Goal: Task Accomplishment & Management: Use online tool/utility

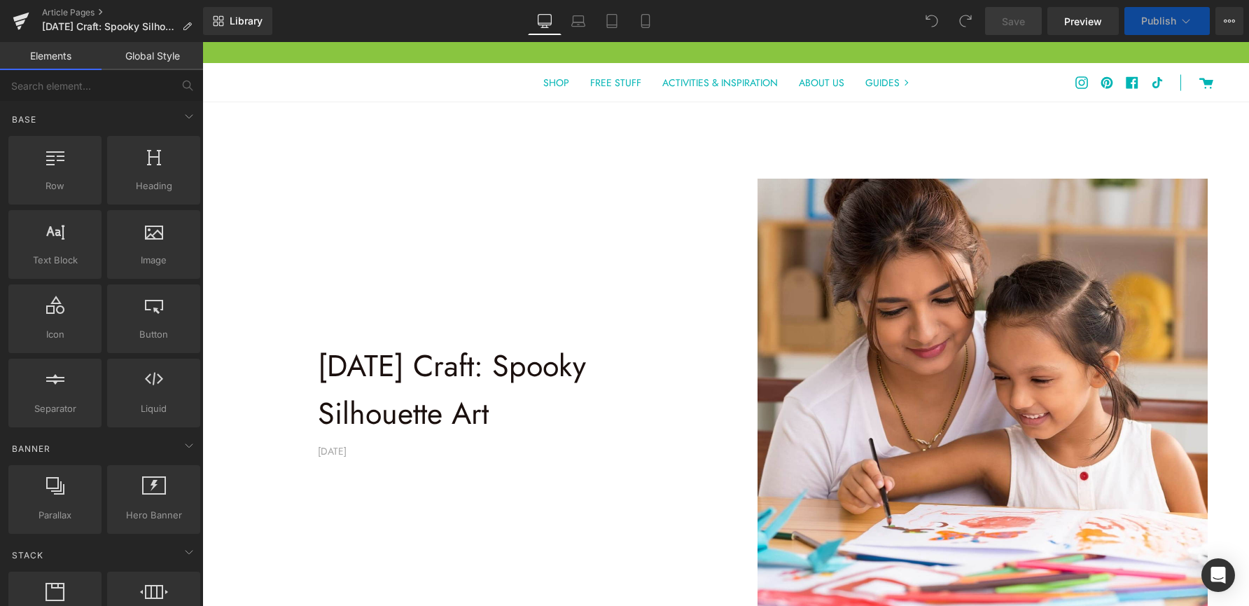
click at [1179, 18] on icon at bounding box center [1186, 21] width 14 height 14
click at [1159, 28] on button "Publish" at bounding box center [1166, 21] width 85 height 28
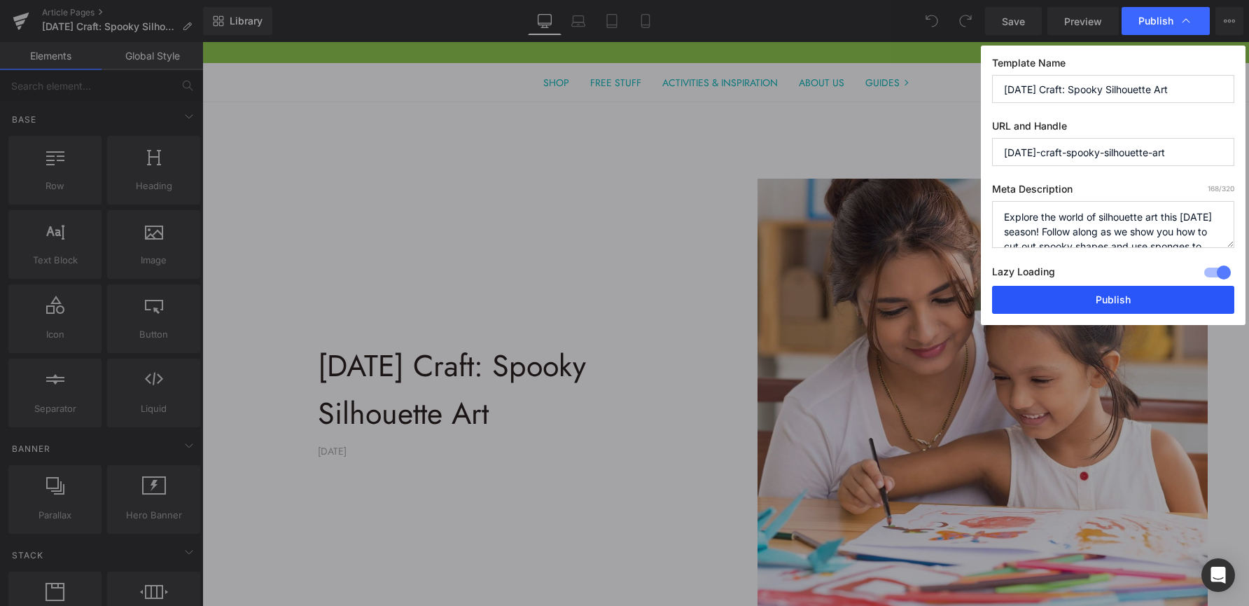
click at [1099, 305] on button "Publish" at bounding box center [1113, 300] width 242 height 28
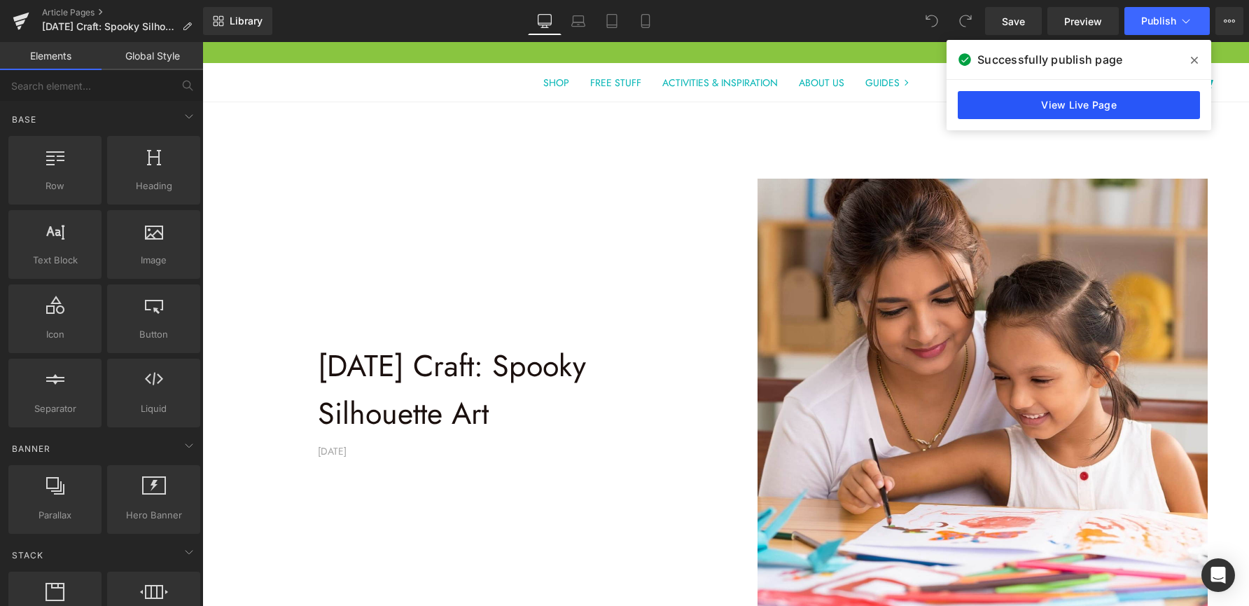
click at [1110, 101] on link "View Live Page" at bounding box center [1079, 105] width 242 height 28
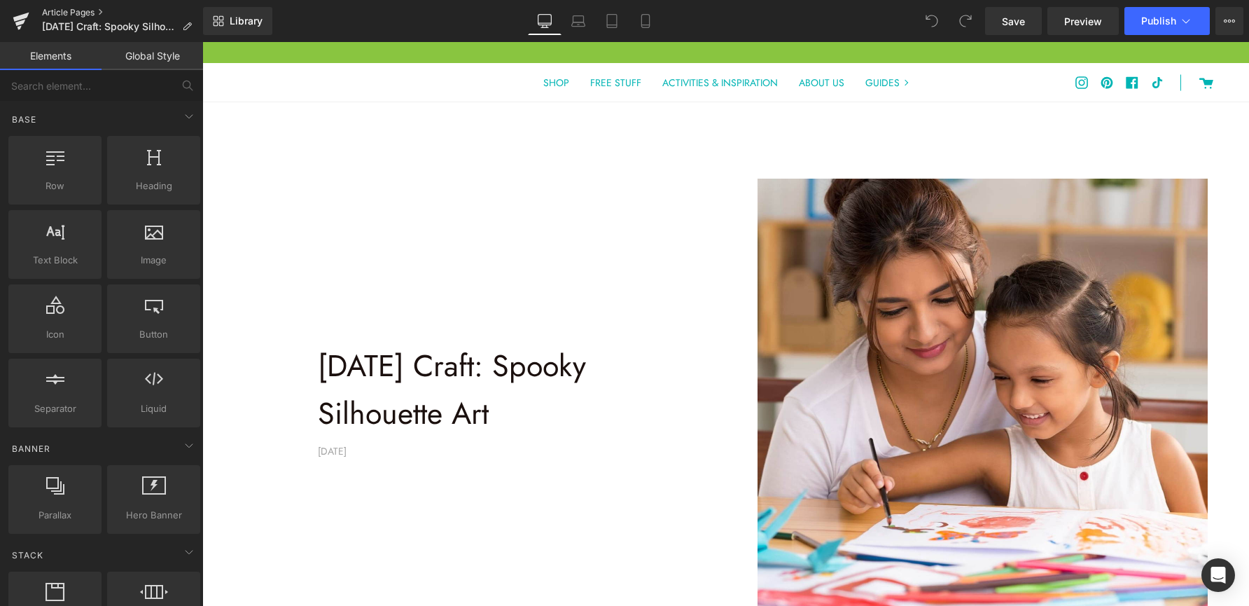
click at [71, 13] on link "Article Pages" at bounding box center [122, 12] width 161 height 11
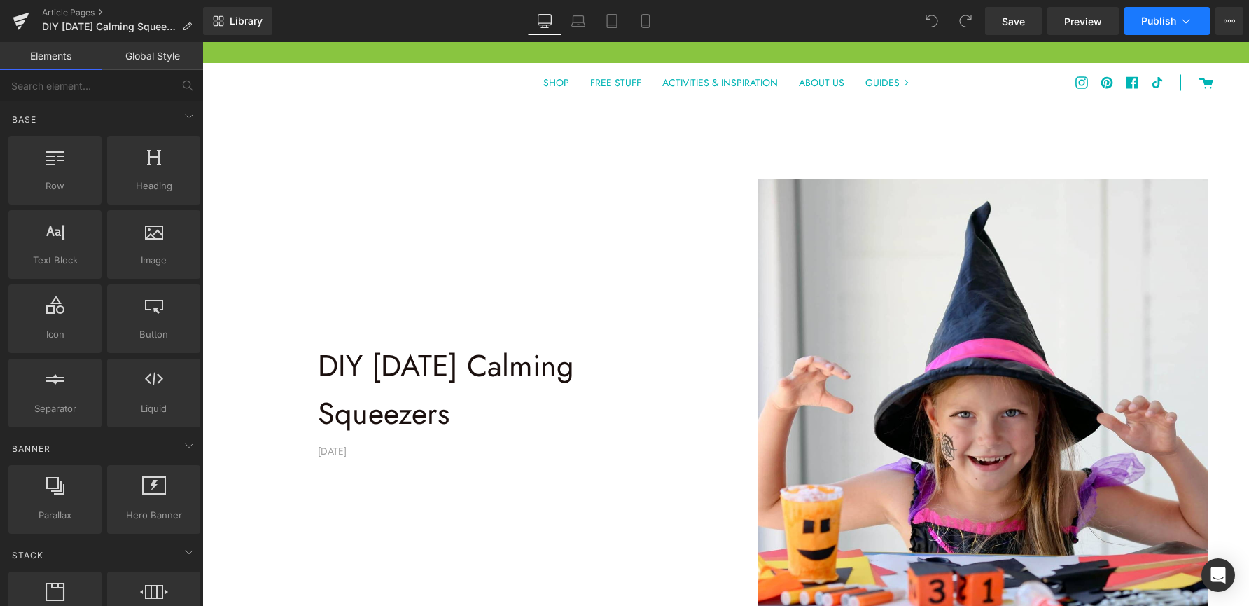
click at [1176, 16] on span "Publish" at bounding box center [1158, 20] width 35 height 11
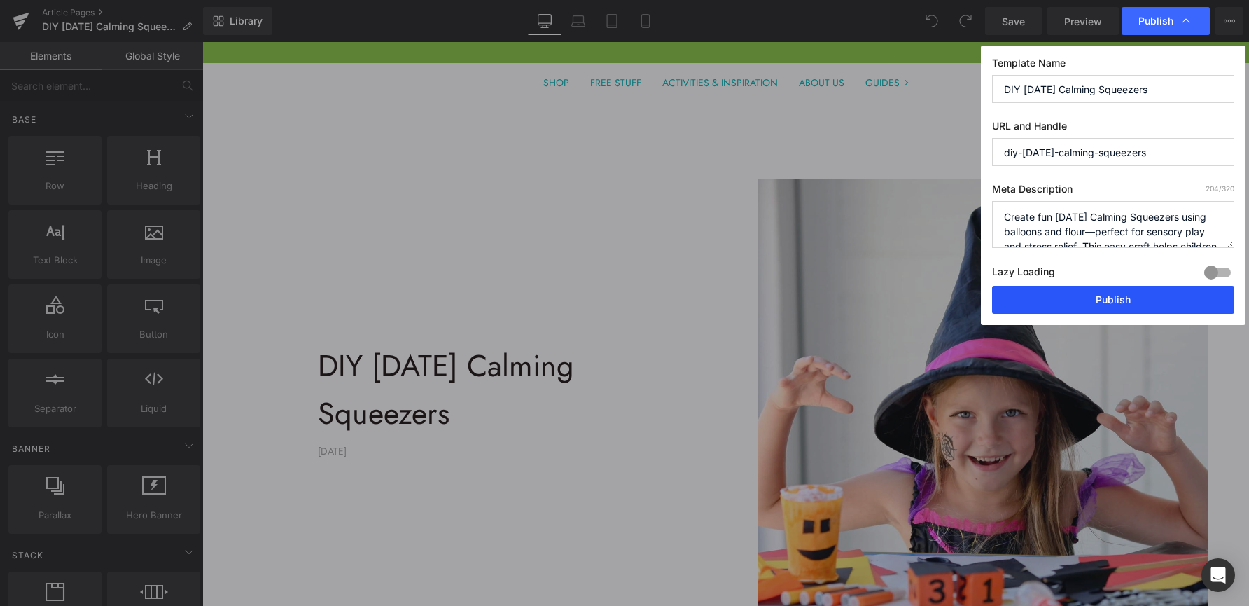
click at [1061, 306] on button "Publish" at bounding box center [1113, 300] width 242 height 28
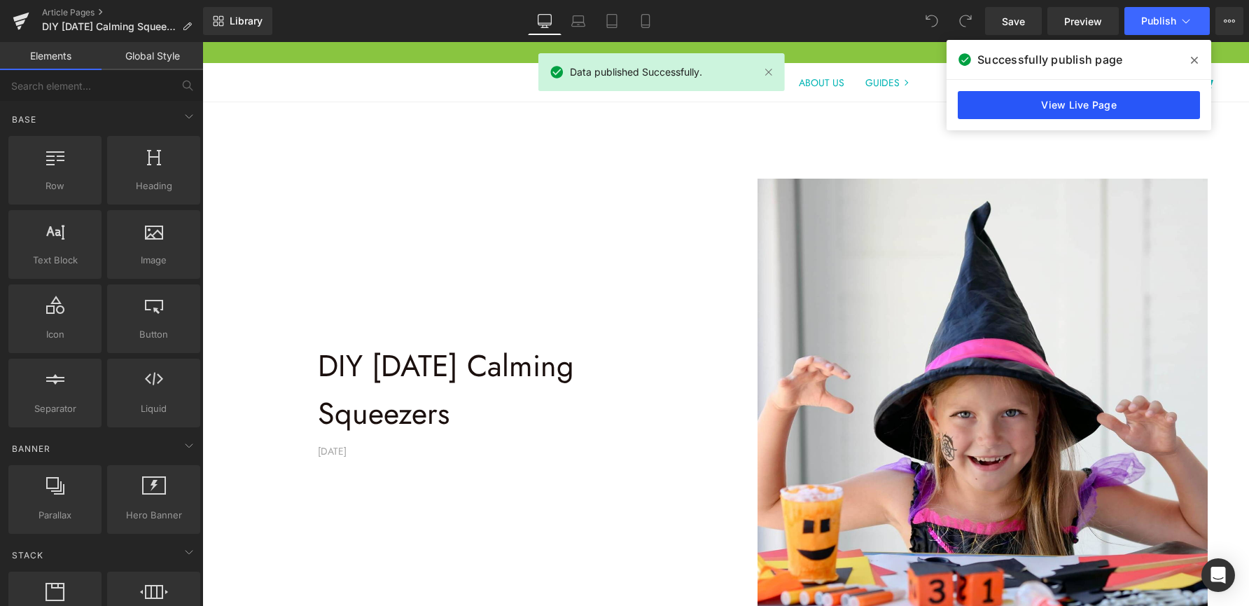
click at [1111, 105] on link "View Live Page" at bounding box center [1079, 105] width 242 height 28
